Goal: Task Accomplishment & Management: Manage account settings

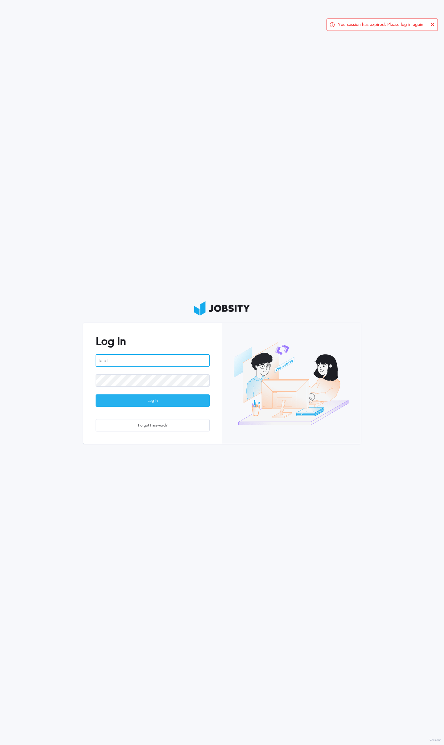
type input "[PERSON_NAME][EMAIL_ADDRESS][PERSON_NAME][DOMAIN_NAME]"
click at [166, 398] on div "Log In" at bounding box center [153, 401] width 114 height 12
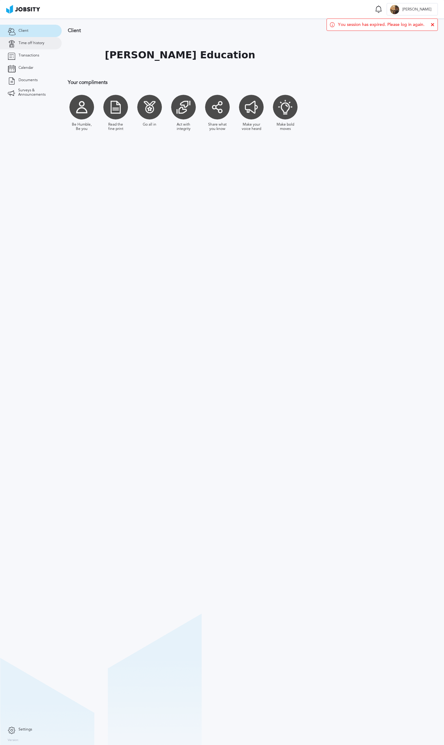
click at [31, 45] on span "Time off history" at bounding box center [32, 43] width 26 height 4
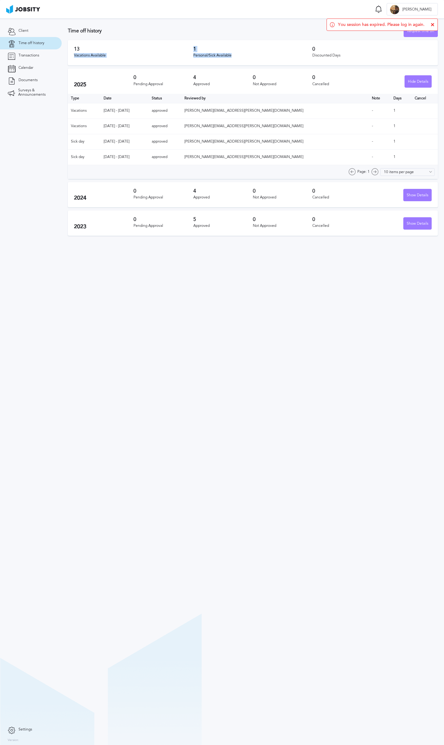
drag, startPoint x: 192, startPoint y: 51, endPoint x: 247, endPoint y: 56, distance: 55.1
click at [247, 56] on div "13 Vacations Available 1 Personal/Sick Available 0 Discounted Days" at bounding box center [253, 52] width 370 height 25
click at [247, 56] on div "Personal/Sick Available" at bounding box center [252, 55] width 119 height 4
drag, startPoint x: 246, startPoint y: 56, endPoint x: 189, endPoint y: 47, distance: 57.1
click at [189, 47] on div "13 Vacations Available 1 Personal/Sick Available 0 Discounted Days" at bounding box center [253, 52] width 370 height 25
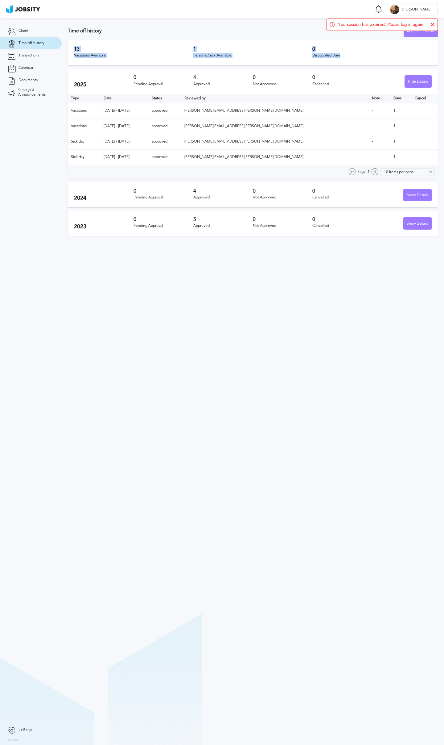
drag, startPoint x: 348, startPoint y: 58, endPoint x: 62, endPoint y: 51, distance: 285.8
click at [62, 51] on section "Time off history Request time off 13 Vacations Available 1 Personal/Sick Availa…" at bounding box center [253, 129] width 383 height 220
click at [226, 46] on h3 "1" at bounding box center [252, 49] width 119 height 6
click at [190, 49] on h3 "13" at bounding box center [133, 49] width 119 height 6
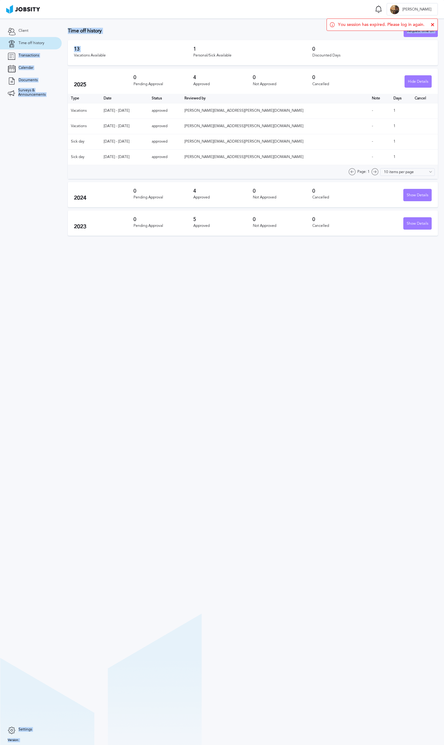
drag, startPoint x: 190, startPoint y: 49, endPoint x: 48, endPoint y: 46, distance: 141.7
click at [48, 46] on main "Time off Notifications [PERSON_NAME] all as seen No notifications to show ... D…" at bounding box center [222, 372] width 444 height 745
click at [89, 42] on div "13 Vacations Available 1 Personal/Sick Available 0 Discounted Days" at bounding box center [253, 52] width 370 height 25
drag, startPoint x: 68, startPoint y: 29, endPoint x: 369, endPoint y: 61, distance: 302.3
click at [369, 61] on section "Time off history Request time off 13 Vacations Available 1 Personal/Sick Availa…" at bounding box center [253, 129] width 383 height 220
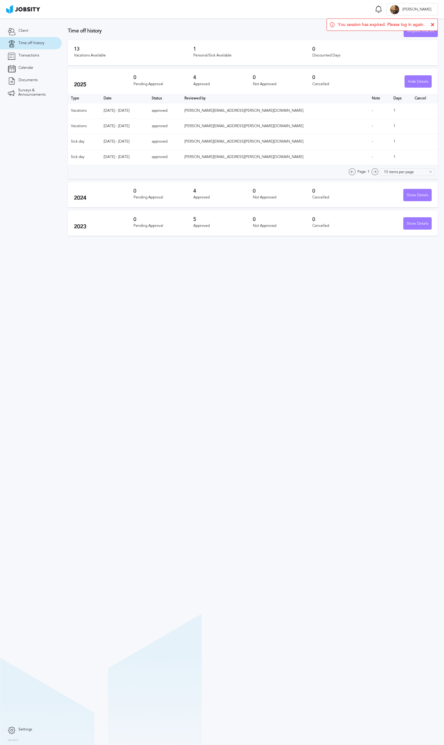
click at [433, 21] on div "You session has expired. Please log in again." at bounding box center [382, 25] width 111 height 12
click at [28, 31] on link "Client" at bounding box center [31, 31] width 62 height 12
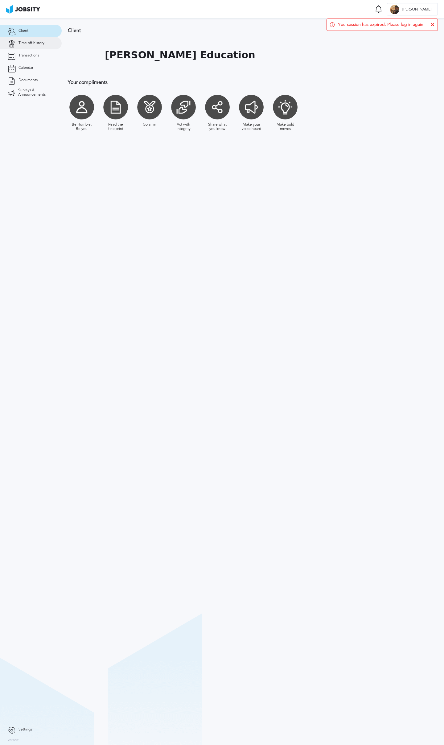
click at [28, 42] on span "Time off history" at bounding box center [32, 43] width 26 height 4
